Goal: Find specific page/section: Find specific page/section

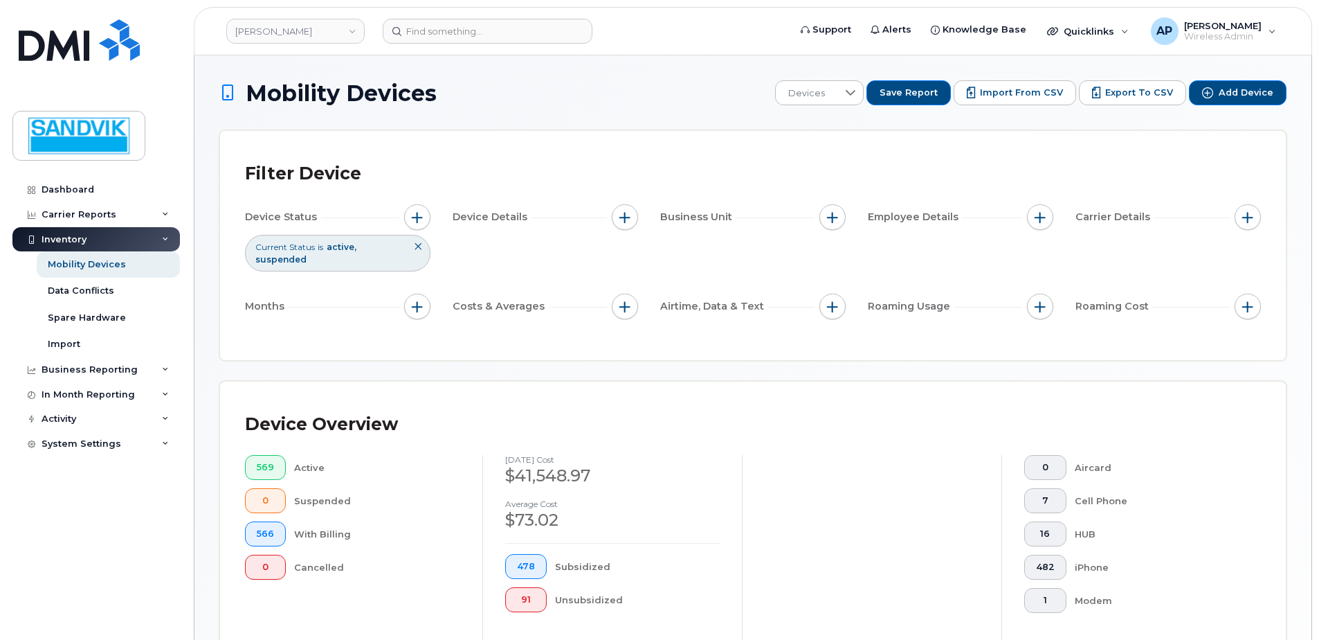
scroll to position [312, 0]
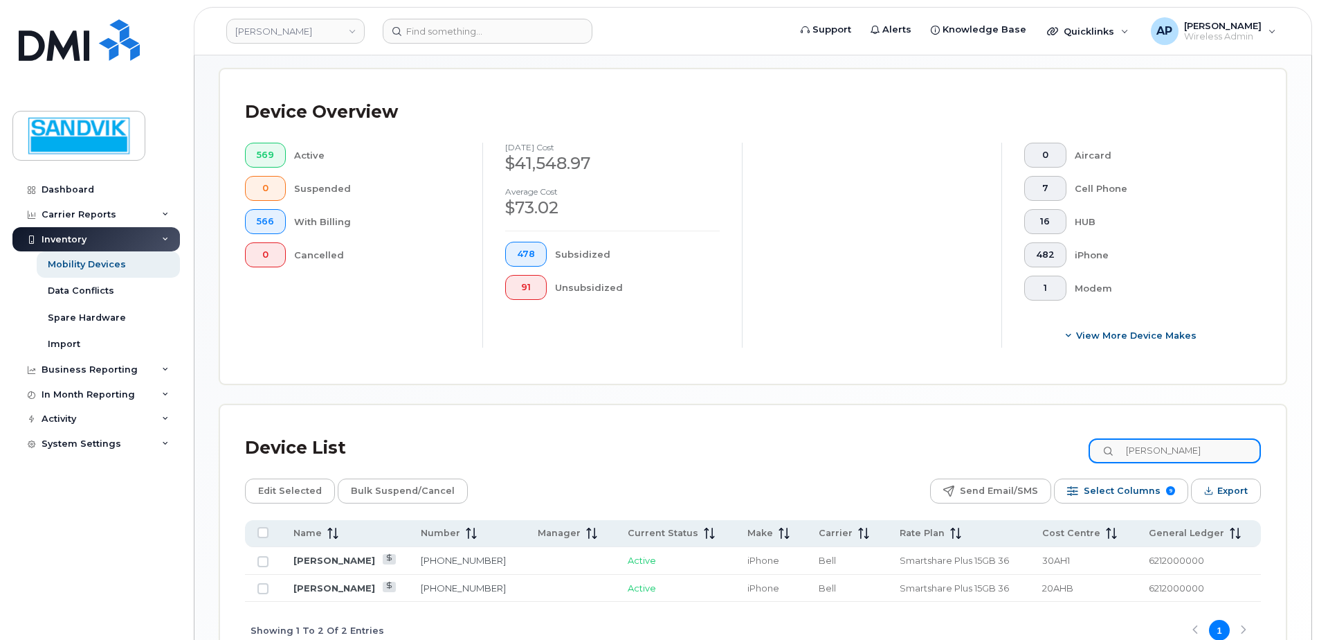
click at [1210, 458] on input "[PERSON_NAME]" at bounding box center [1175, 450] width 172 height 25
drag, startPoint x: 1212, startPoint y: 450, endPoint x: 979, endPoint y: 448, distance: 233.3
click at [979, 448] on div "Device List [PERSON_NAME]" at bounding box center [753, 448] width 1016 height 36
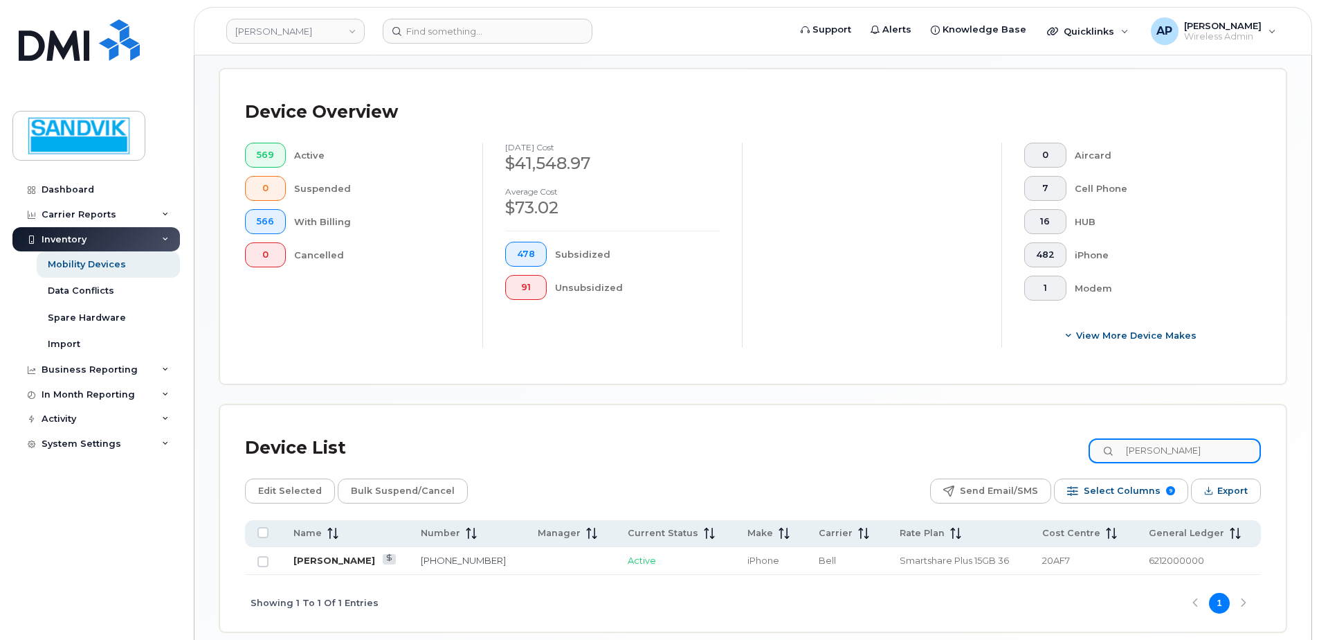
type input "[PERSON_NAME]"
click at [333, 557] on link "[PERSON_NAME]" at bounding box center [334, 559] width 82 height 11
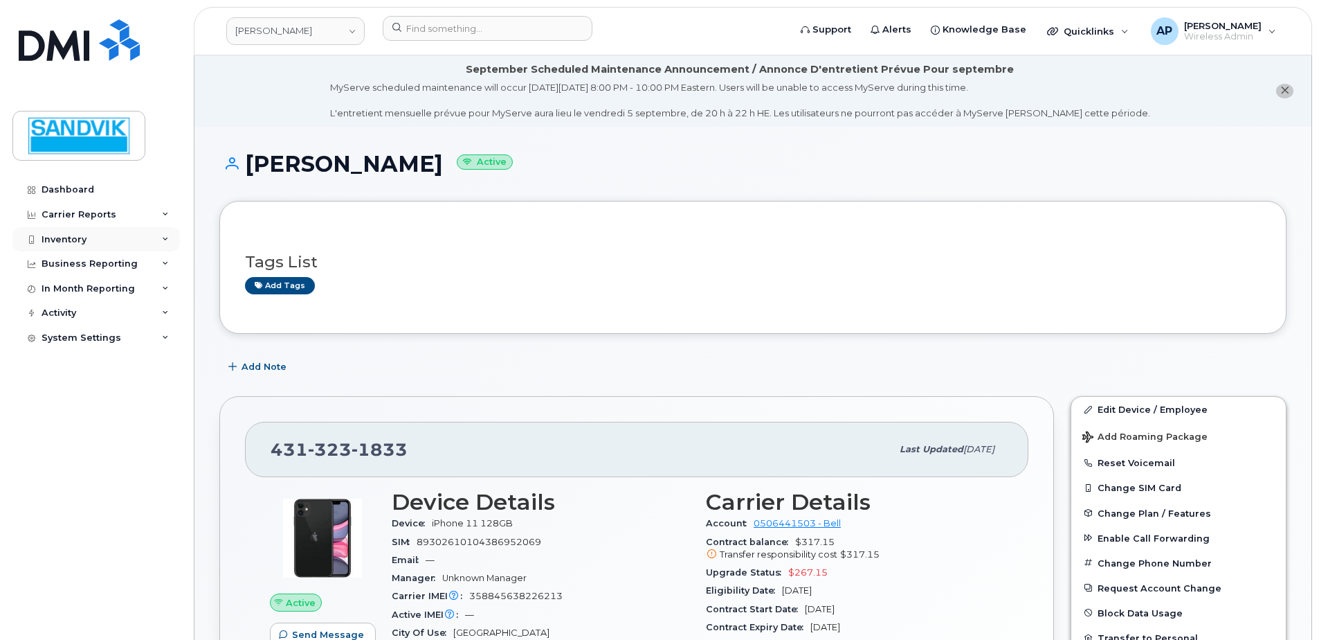
click at [88, 241] on div "Inventory" at bounding box center [96, 239] width 168 height 25
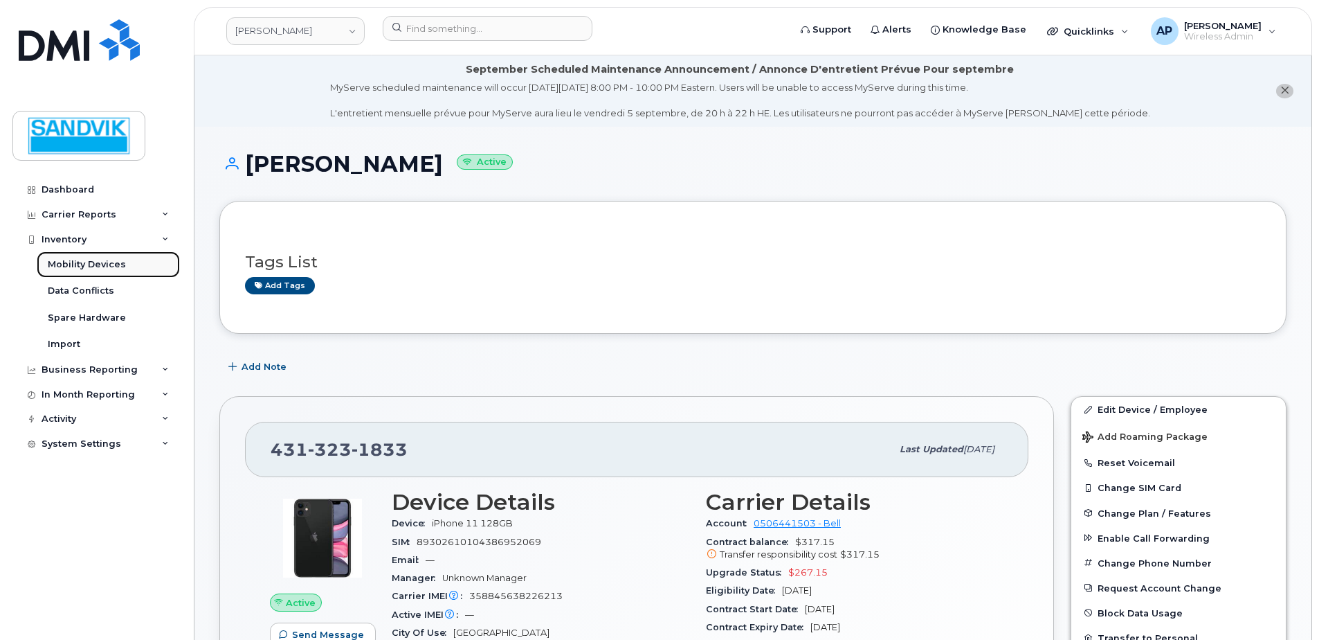
click at [100, 257] on link "Mobility Devices" at bounding box center [108, 264] width 143 height 26
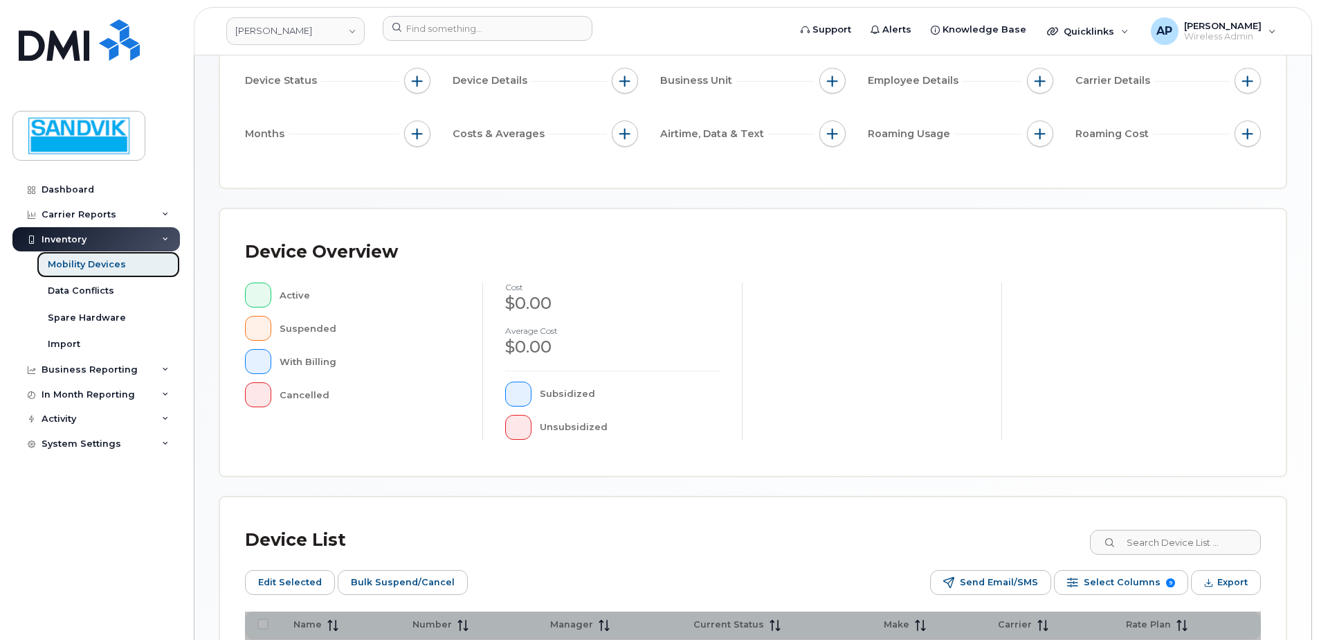
scroll to position [208, 0]
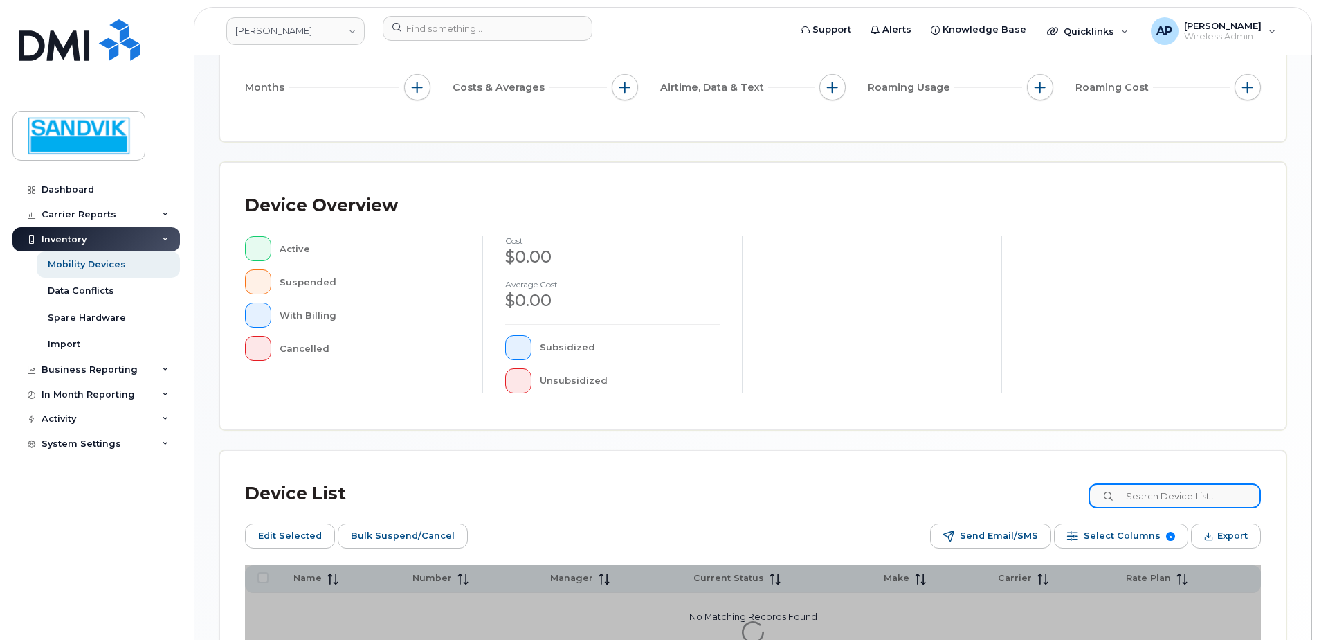
click at [1168, 494] on input at bounding box center [1175, 495] width 172 height 25
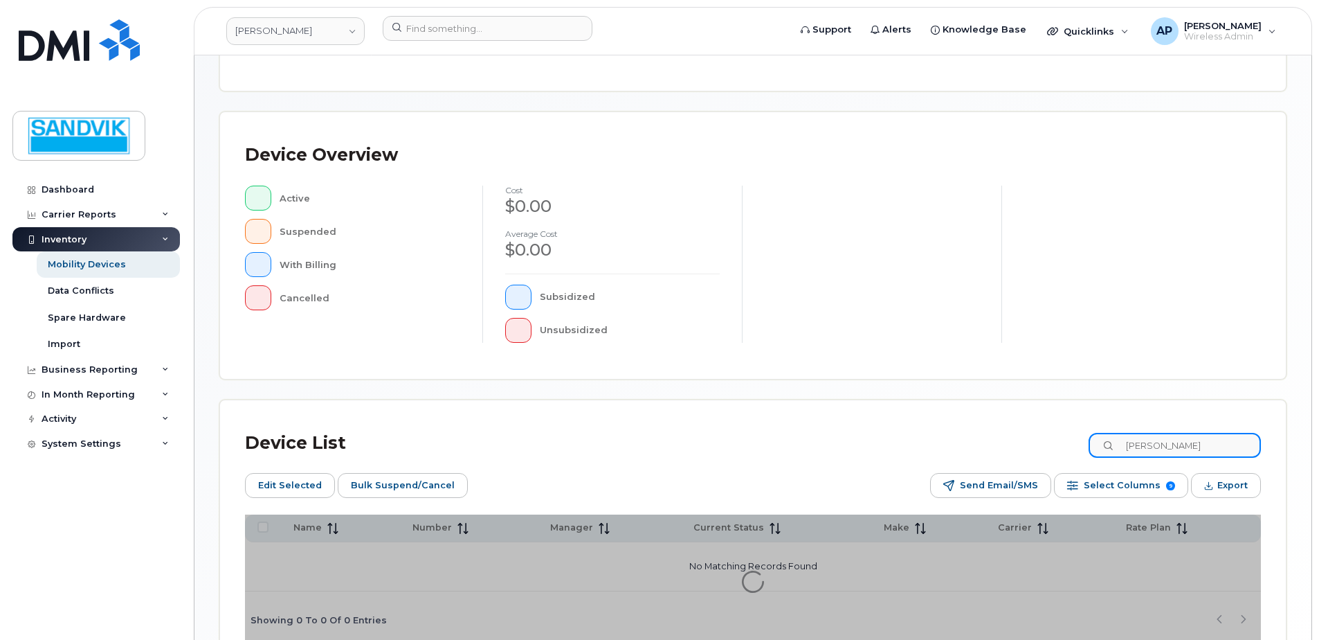
scroll to position [337, 0]
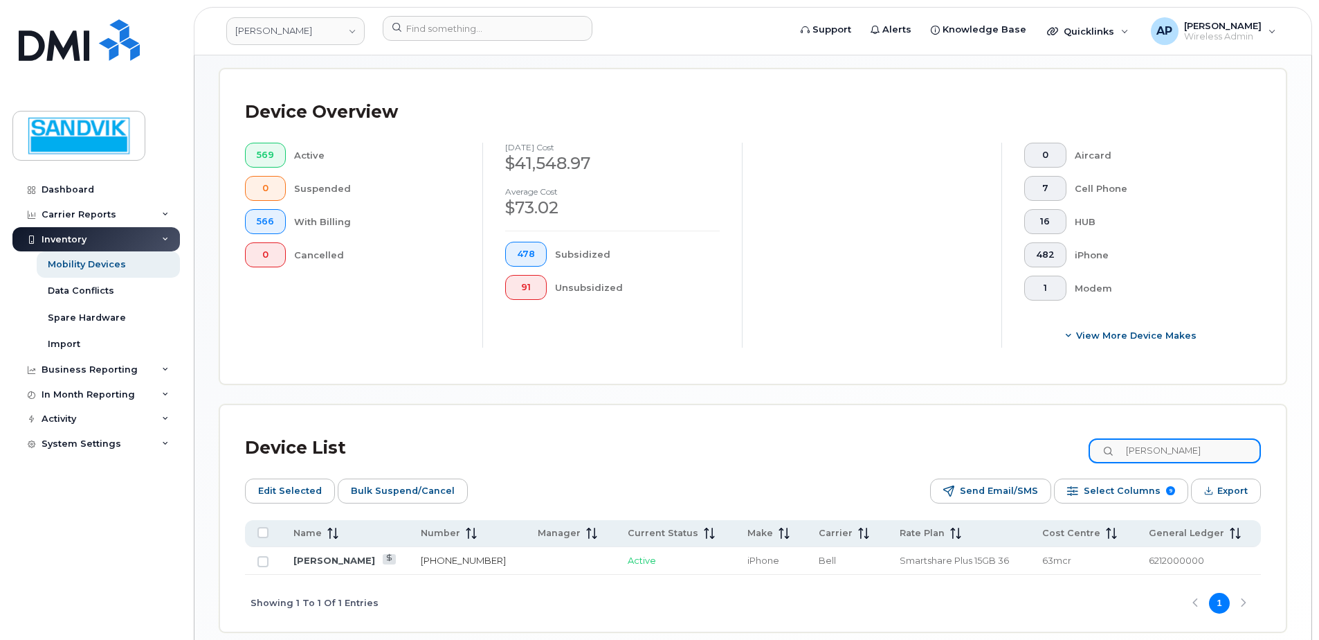
type input "carlos"
click at [433, 559] on link "705-921-5405" at bounding box center [463, 559] width 85 height 11
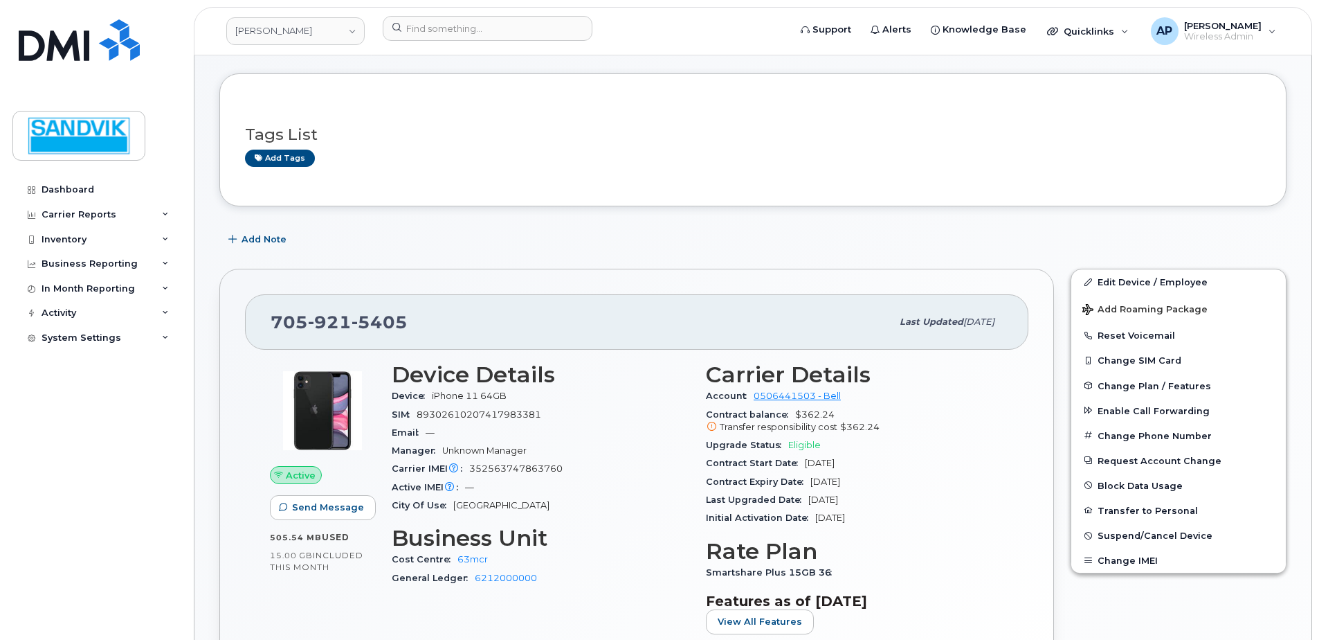
scroll to position [138, 0]
